Goal: Navigation & Orientation: Find specific page/section

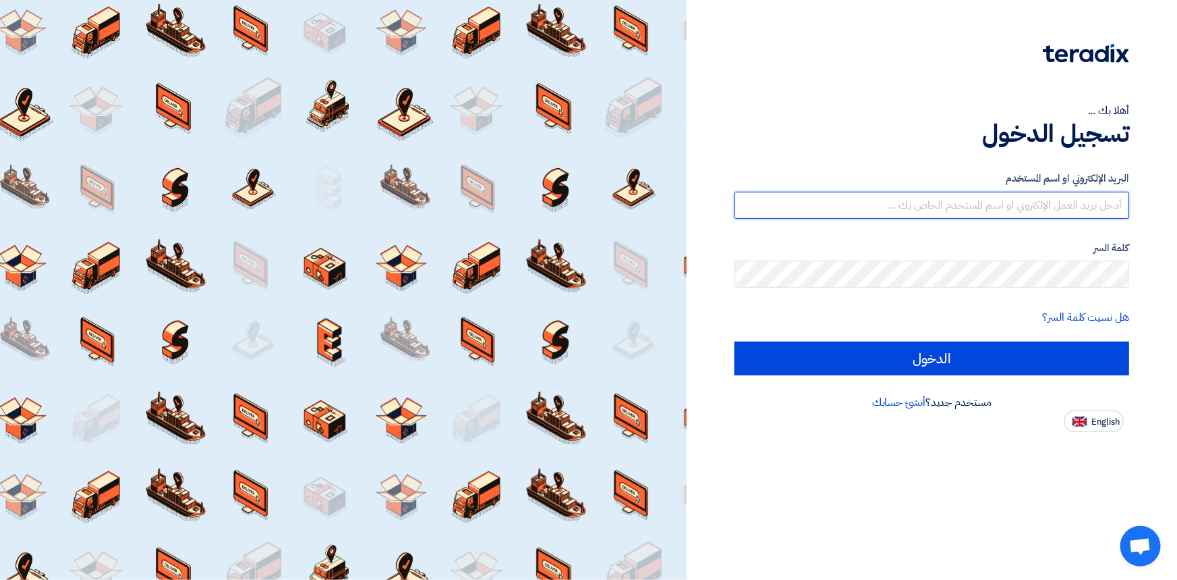
click at [955, 204] on input "text" at bounding box center [932, 205] width 395 height 27
type input "[EMAIL_ADDRESS][DOMAIN_NAME]"
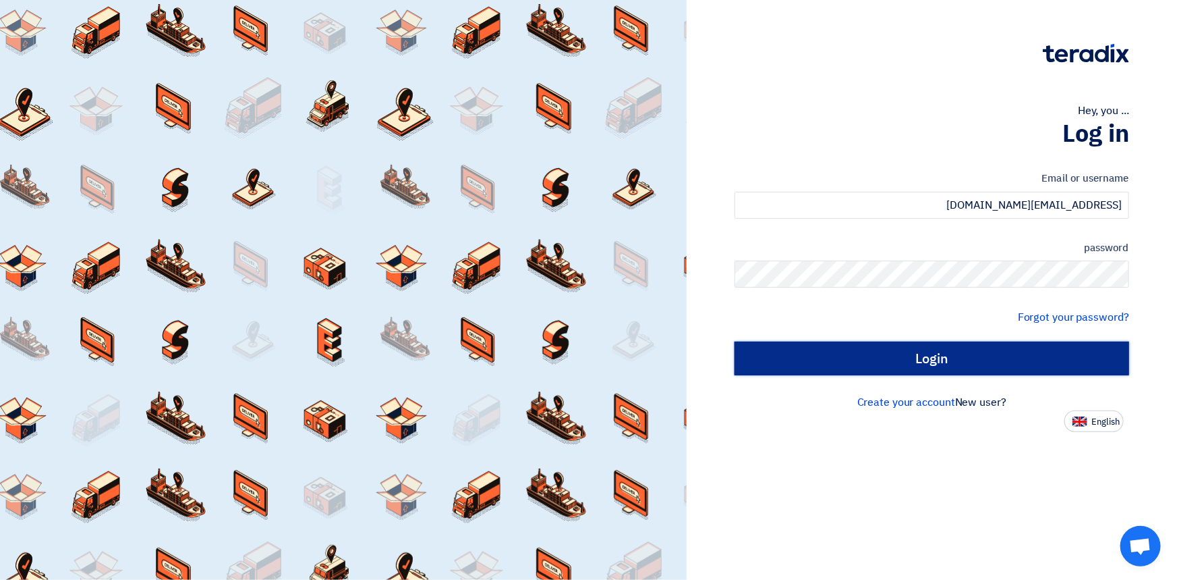
click at [935, 350] on input "Login" at bounding box center [932, 358] width 395 height 34
type input "Sign in"
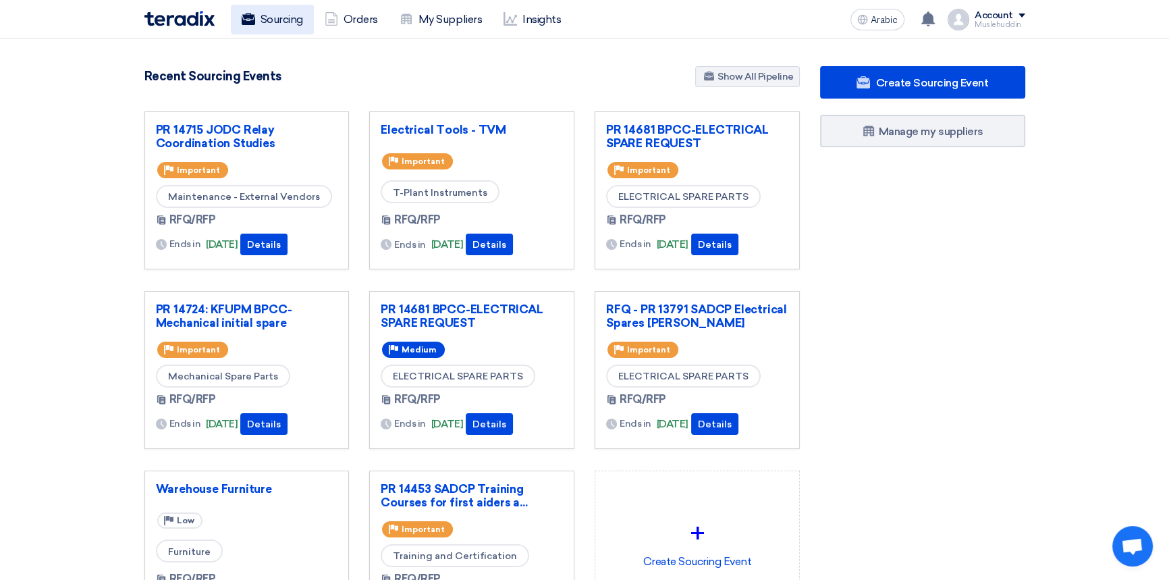
click at [292, 17] on font "Sourcing" at bounding box center [281, 19] width 43 height 13
